Goal: Check status: Check status

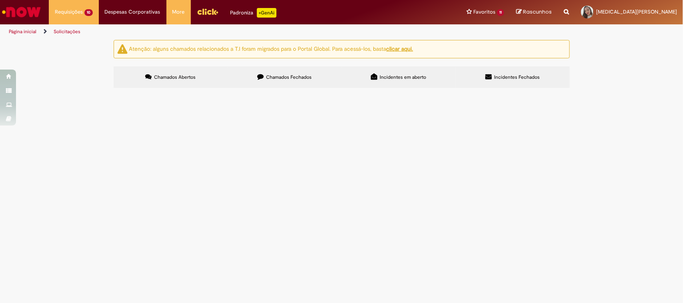
click at [0, 0] on span "RC - Correia rot" at bounding box center [0, 0] width 0 height 0
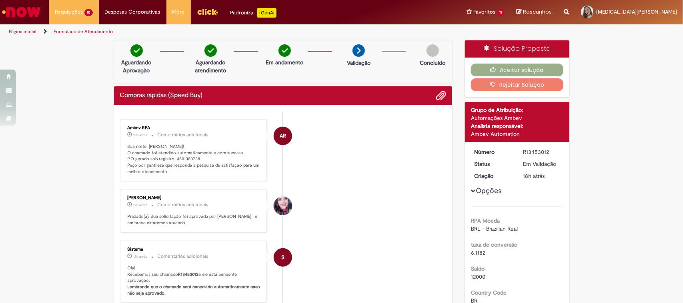
click at [186, 162] on p "Boa noite, [PERSON_NAME]! O chamado foi atendido automaticamente e com sucesso.…" at bounding box center [194, 160] width 133 height 32
click at [187, 161] on p "Boa noite, [PERSON_NAME]! O chamado foi atendido automaticamente e com sucesso.…" at bounding box center [194, 160] width 133 height 32
copy p "4501380738"
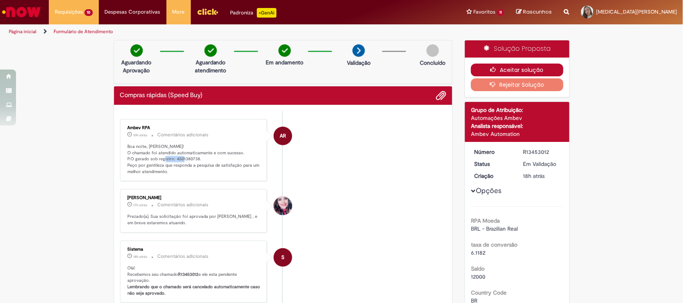
click at [497, 66] on button "Aceitar solução" at bounding box center [517, 70] width 92 height 13
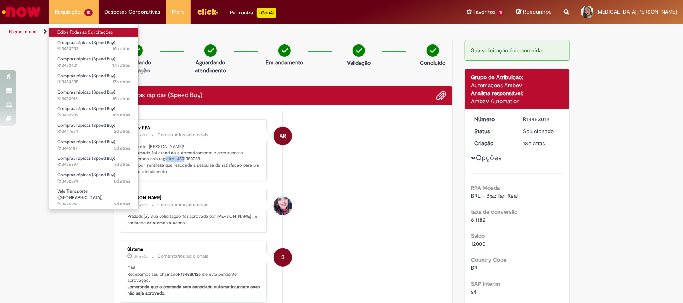
click at [92, 31] on link "Exibir Todas as Solicitações" at bounding box center [93, 32] width 89 height 9
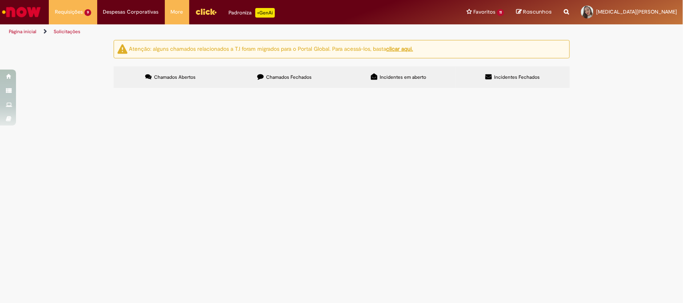
click at [0, 0] on span "OC - Molas do capsulador" at bounding box center [0, 0] width 0 height 0
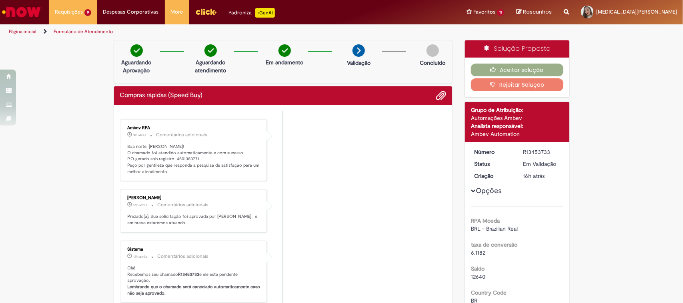
click at [188, 159] on p "Boa noite, [PERSON_NAME]! O chamado foi atendido automaticamente e com sucesso.…" at bounding box center [194, 160] width 133 height 32
copy p "4501380771"
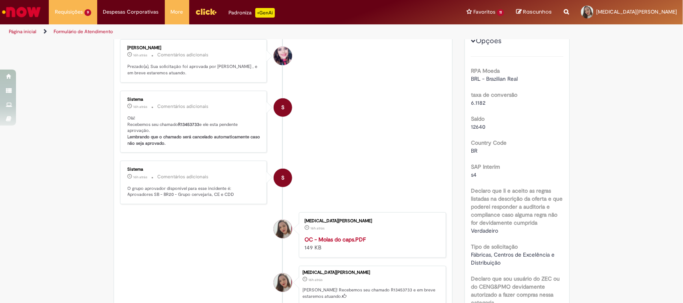
copy p "4501380771"
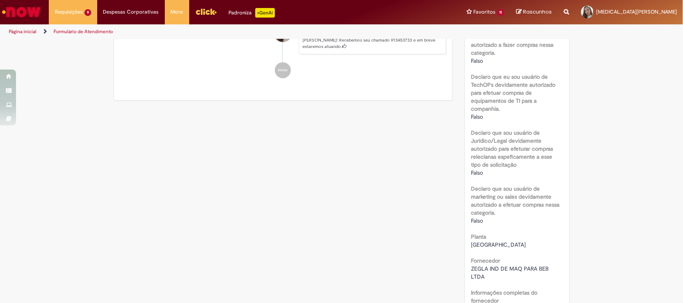
scroll to position [700, 0]
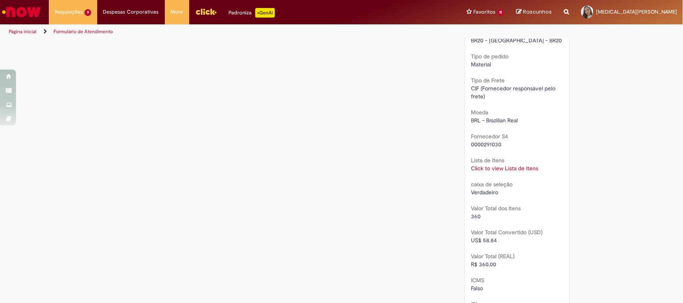
click at [490, 167] on link "Click to view Lista de Itens" at bounding box center [504, 168] width 67 height 7
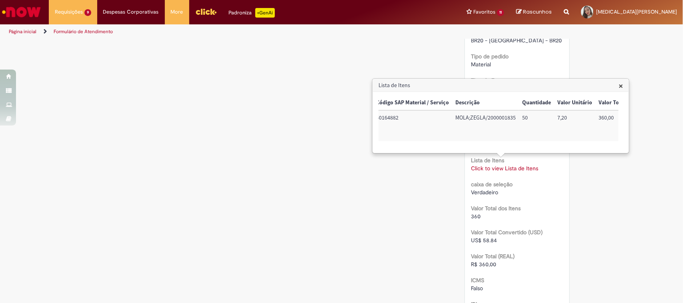
scroll to position [0, 96]
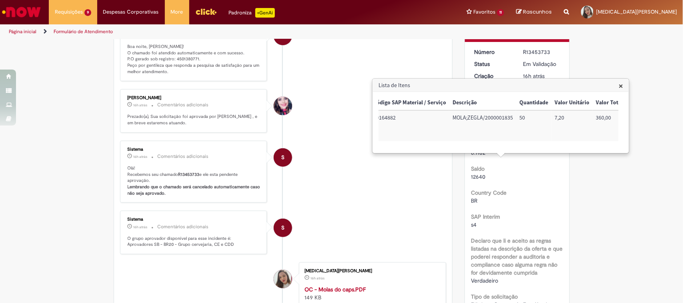
scroll to position [0, 0]
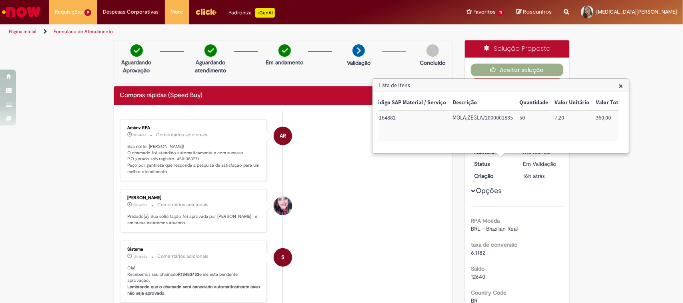
click at [622, 83] on span "×" at bounding box center [620, 85] width 4 height 11
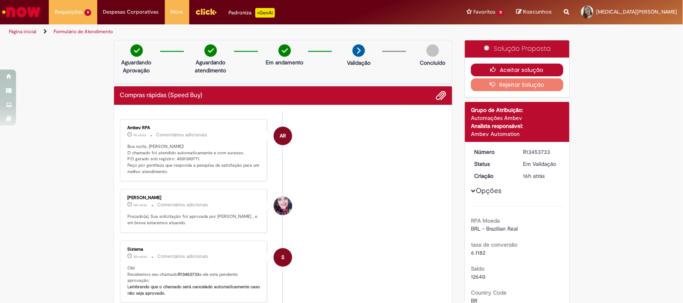
click at [501, 73] on button "Aceitar solução" at bounding box center [517, 70] width 92 height 13
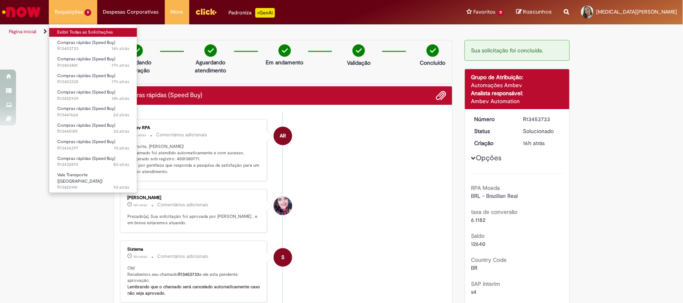
click at [86, 29] on link "Exibir Todas as Solicitações" at bounding box center [93, 32] width 88 height 9
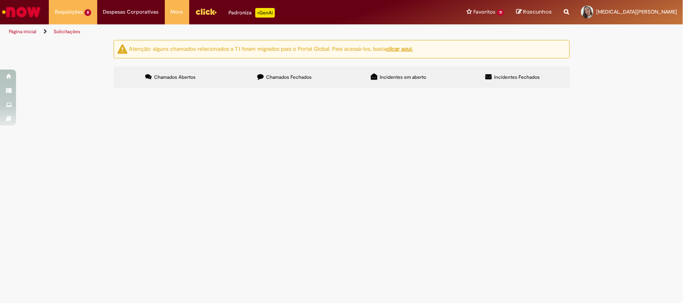
click at [0, 0] on span "RC - Sensor OMROM" at bounding box center [0, 0] width 0 height 0
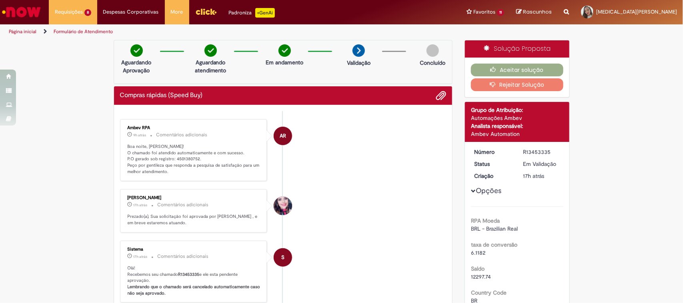
click at [186, 158] on p "Boa noite, [PERSON_NAME]! O chamado foi atendido automaticamente e com sucesso.…" at bounding box center [194, 160] width 133 height 32
copy p "4501380752"
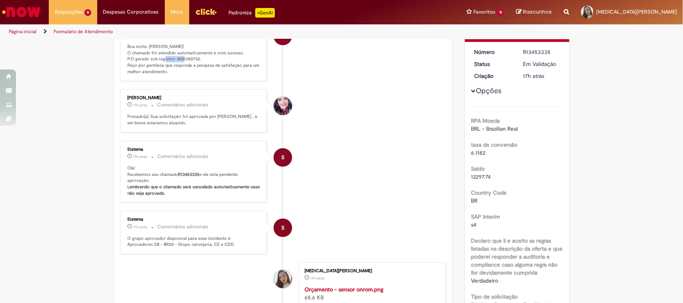
scroll to position [200, 0]
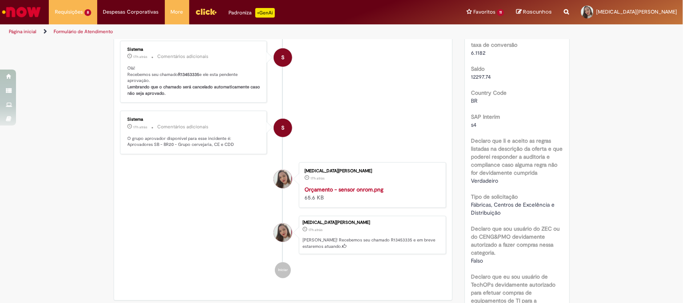
click at [379, 193] on strong "Orçamento - sensor onrom.png" at bounding box center [343, 189] width 79 height 7
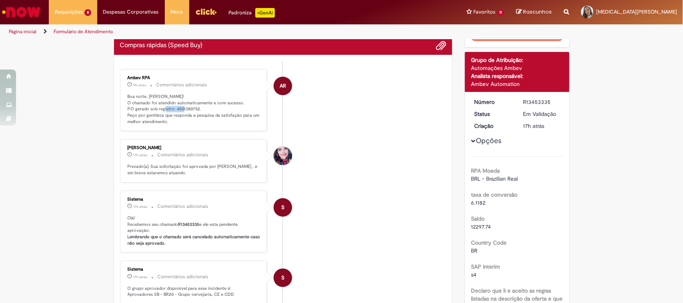
scroll to position [0, 0]
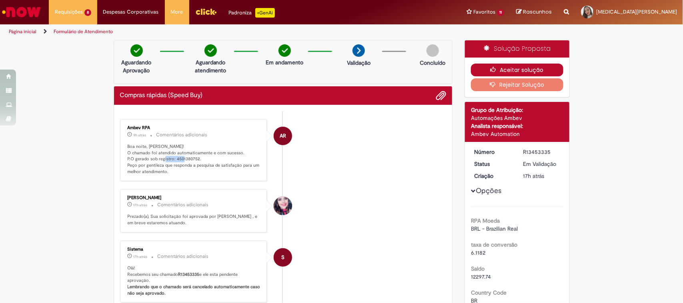
click at [513, 74] on button "Aceitar solução" at bounding box center [517, 70] width 92 height 13
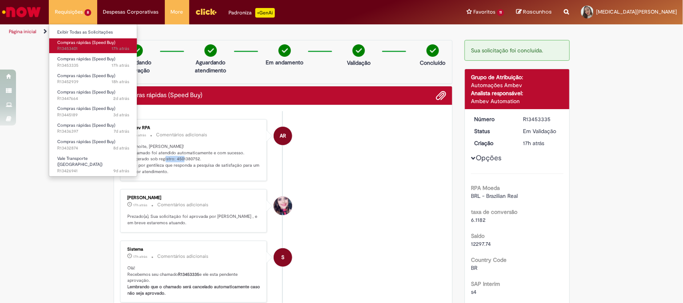
click at [100, 40] on span "Compras rápidas (Speed Buy)" at bounding box center [86, 43] width 58 height 6
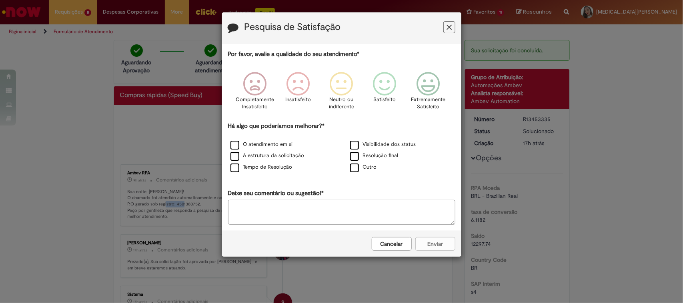
click at [453, 27] on button "Feedback" at bounding box center [449, 27] width 12 height 12
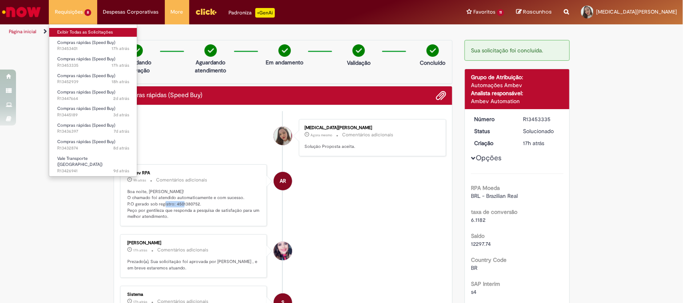
click at [85, 32] on link "Exibir Todas as Solicitações" at bounding box center [93, 32] width 88 height 9
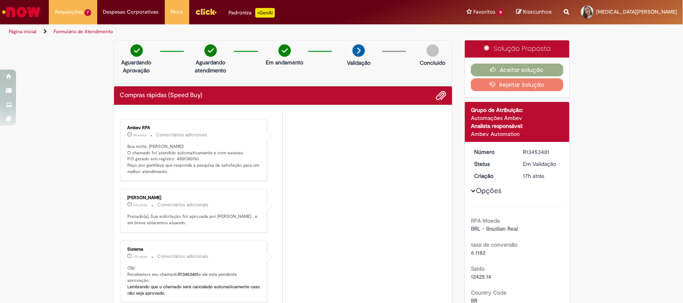
click at [181, 162] on p "Boa noite, [PERSON_NAME]! O chamado foi atendido automaticamente e com sucesso.…" at bounding box center [194, 160] width 133 height 32
click at [181, 158] on p "Boa noite, [PERSON_NAME]! O chamado foi atendido automaticamente e com sucesso.…" at bounding box center [194, 160] width 133 height 32
copy p "4501380761"
